Goal: Information Seeking & Learning: Learn about a topic

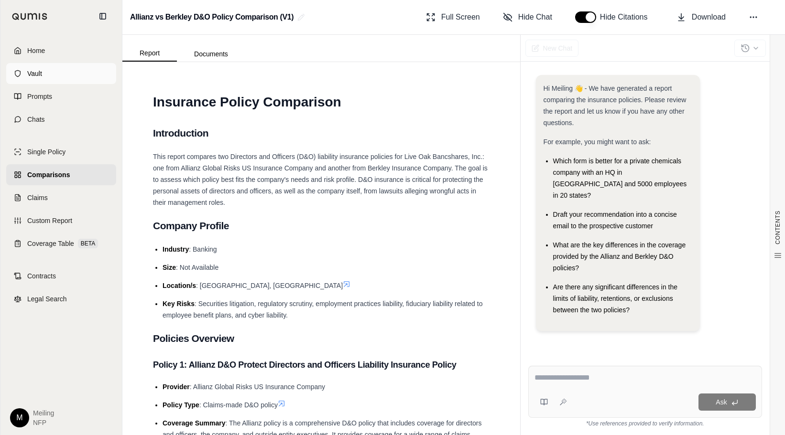
click at [32, 78] on span "Vault" at bounding box center [34, 74] width 15 height 10
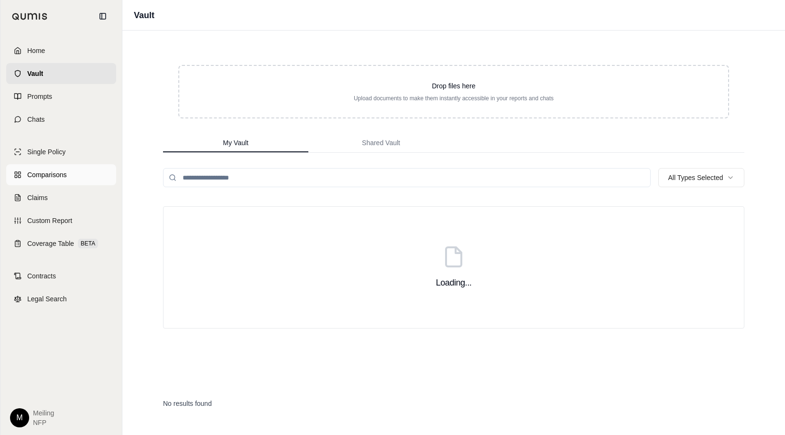
click at [45, 178] on span "Comparisons" at bounding box center [46, 175] width 39 height 10
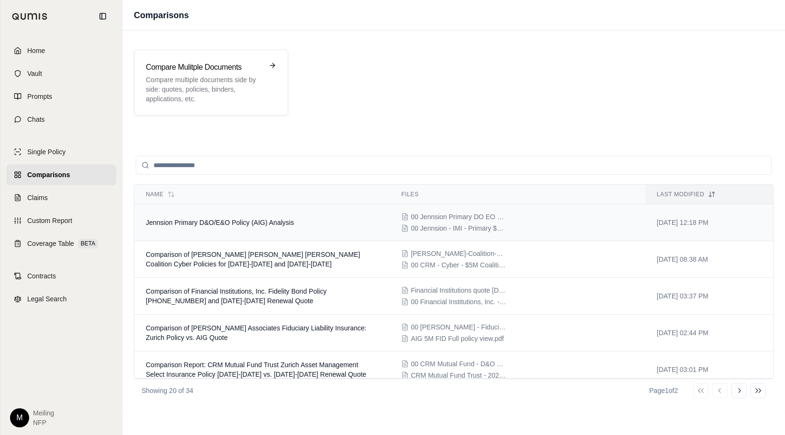
click at [234, 221] on span "Jennsion Primary D&O/E&O Policy (AIG) Analysis" at bounding box center [220, 223] width 148 height 8
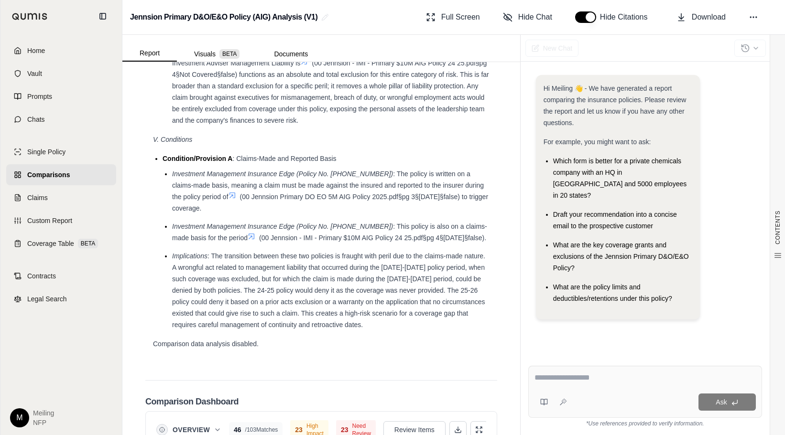
scroll to position [2004, 0]
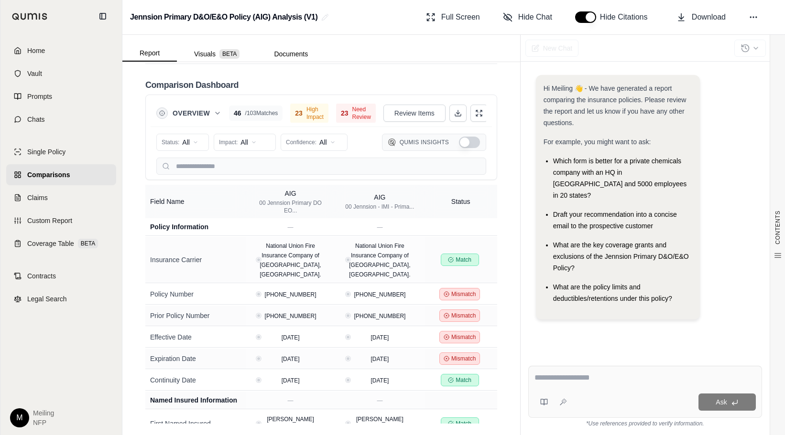
click at [553, 380] on textarea at bounding box center [645, 377] width 222 height 11
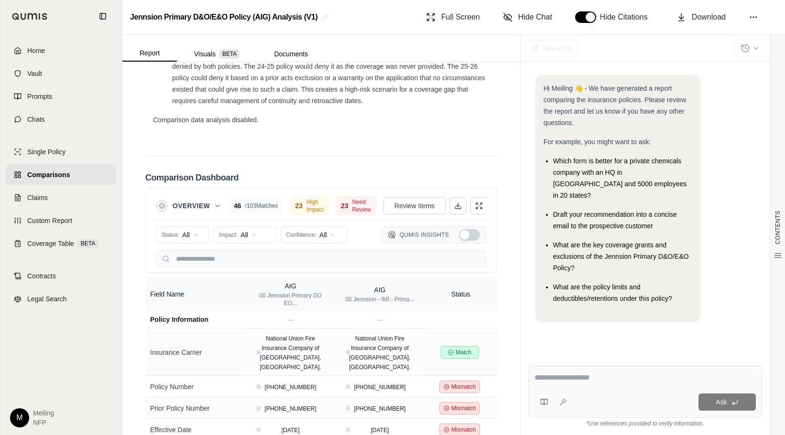
scroll to position [1848, 0]
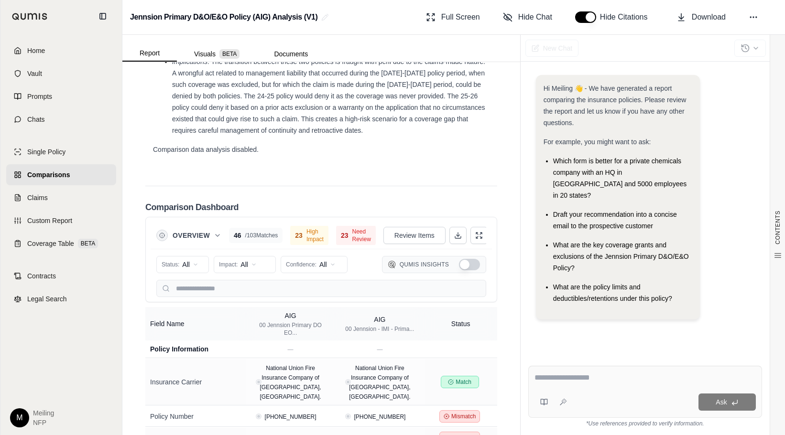
click at [352, 243] on span "Need Review" at bounding box center [361, 235] width 19 height 15
click at [424, 244] on button "Review Items" at bounding box center [414, 235] width 62 height 17
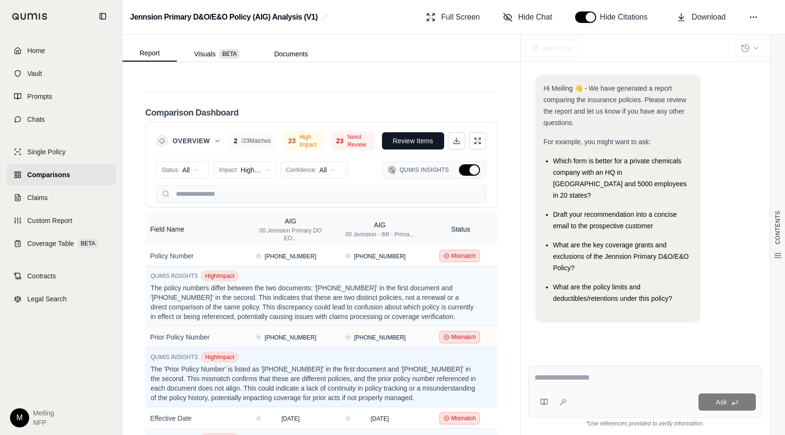
scroll to position [1941, 0]
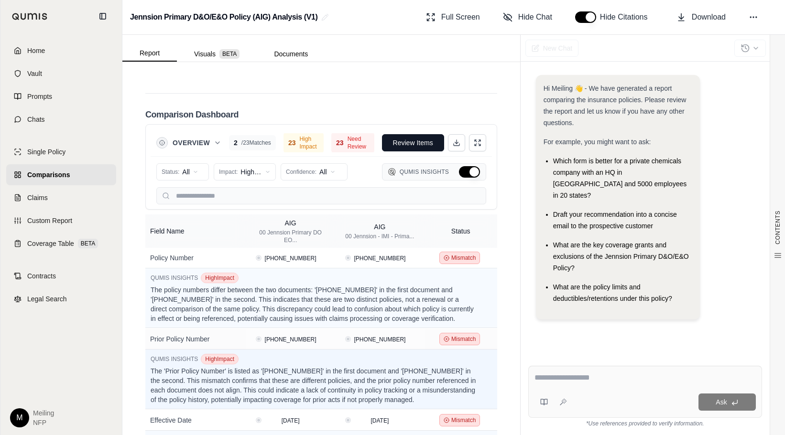
click at [459, 178] on button "Hide Qumis Insights" at bounding box center [469, 171] width 21 height 11
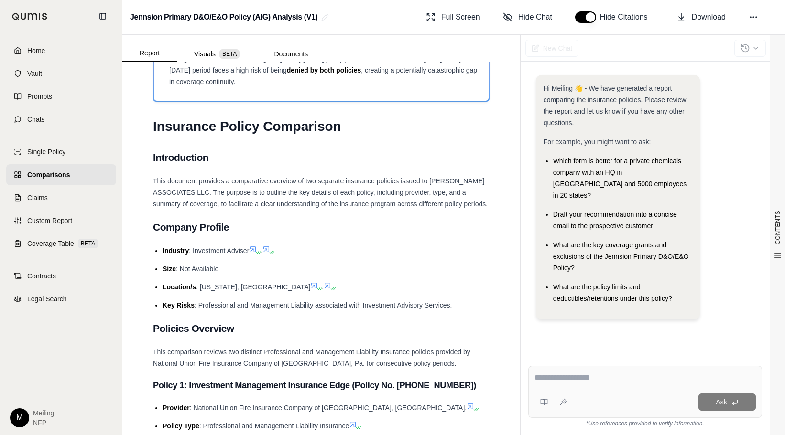
scroll to position [0, 0]
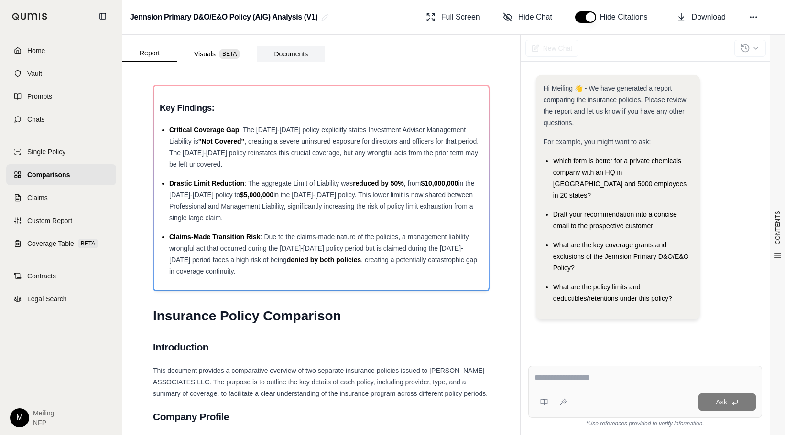
click at [293, 52] on button "Documents" at bounding box center [291, 53] width 68 height 15
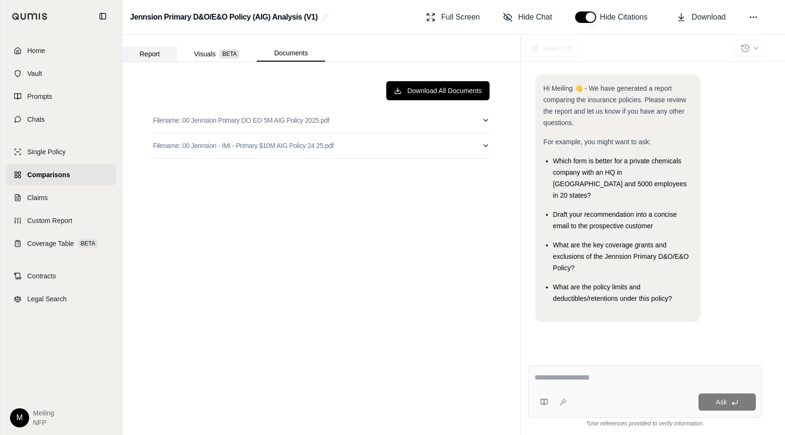
click at [152, 52] on button "Report" at bounding box center [149, 53] width 54 height 15
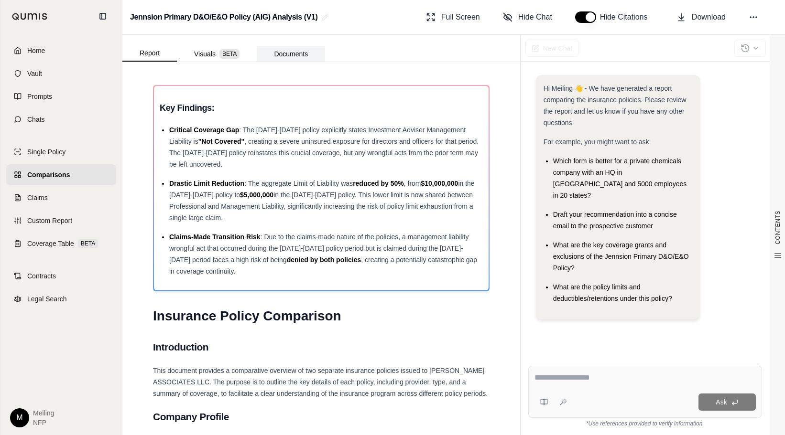
click at [293, 53] on button "Documents" at bounding box center [291, 53] width 68 height 15
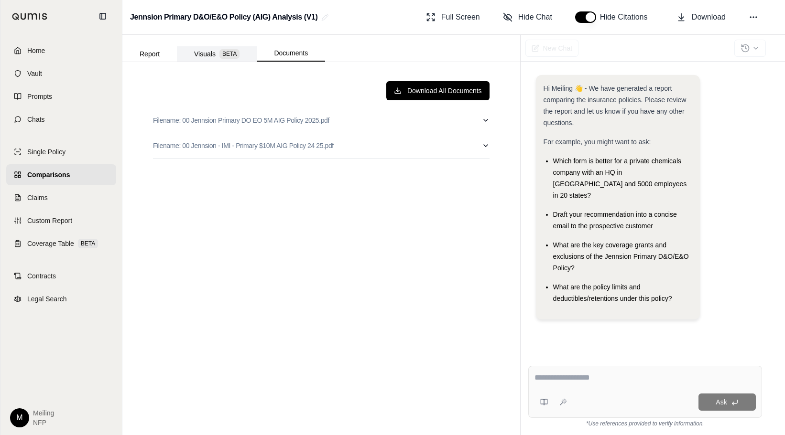
click at [199, 52] on button "Visuals BETA" at bounding box center [217, 53] width 80 height 15
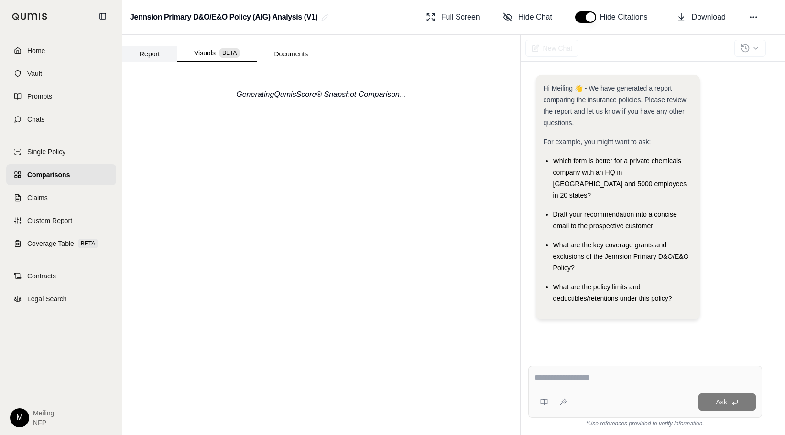
click at [145, 54] on button "Report" at bounding box center [149, 53] width 54 height 15
